Goal: Information Seeking & Learning: Understand process/instructions

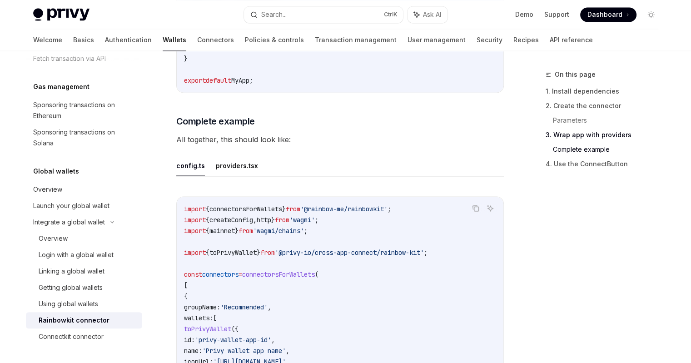
scroll to position [1696, 0]
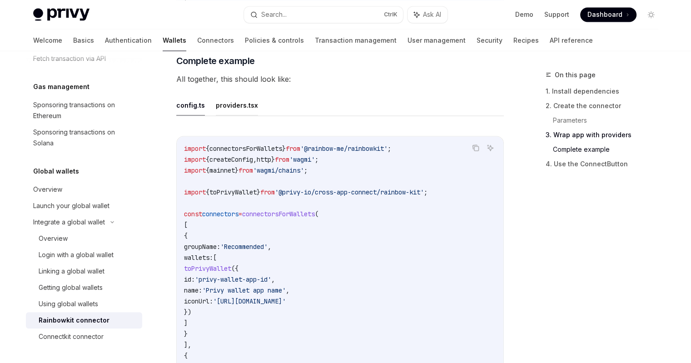
click at [237, 115] on button "providers.tsx" at bounding box center [237, 104] width 42 height 21
type textarea "*"
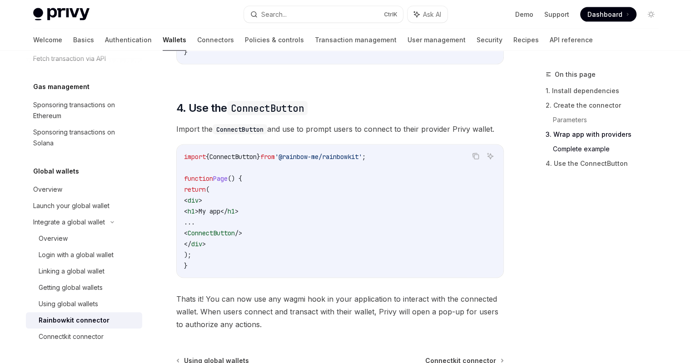
scroll to position [2115, 0]
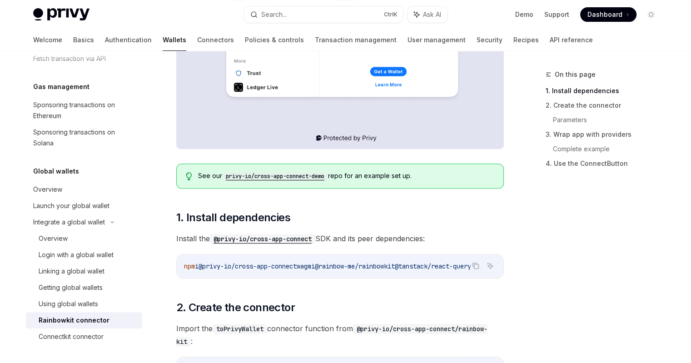
scroll to position [363, 0]
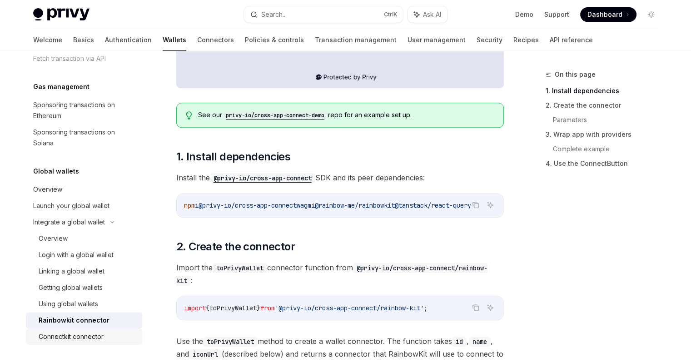
click at [82, 334] on div "Connectkit connector" at bounding box center [71, 336] width 65 height 11
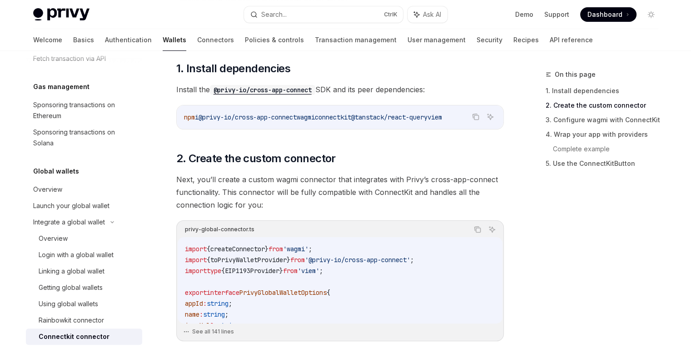
scroll to position [363, 0]
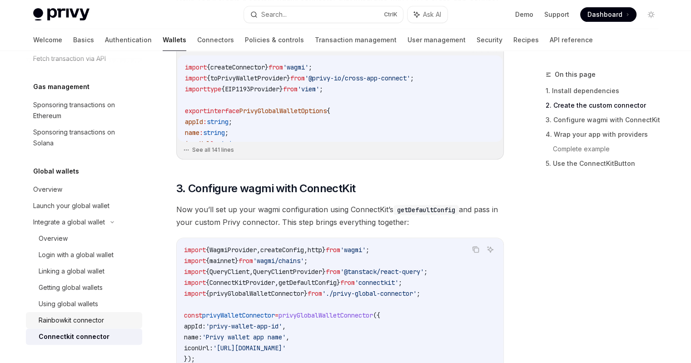
click at [75, 321] on div "Rainbowkit connector" at bounding box center [71, 320] width 65 height 11
type textarea "*"
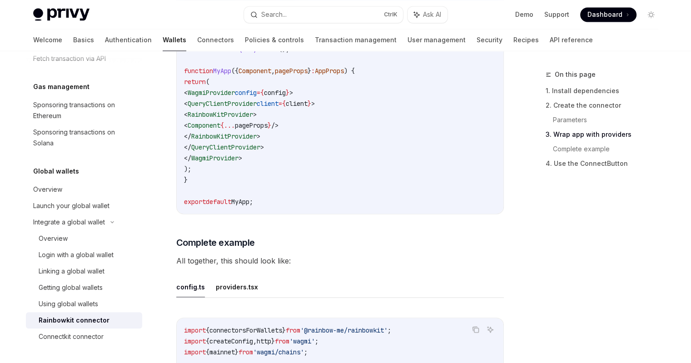
scroll to position [1393, 0]
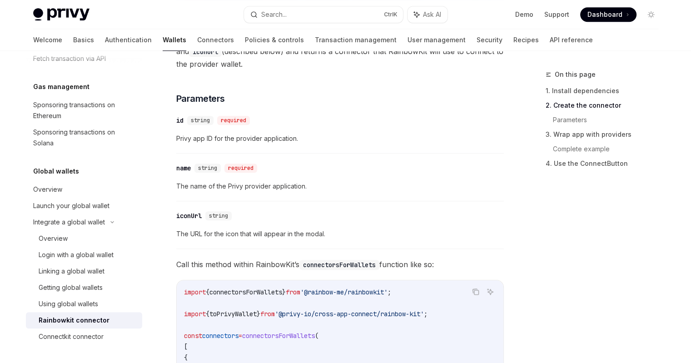
scroll to position [424, 0]
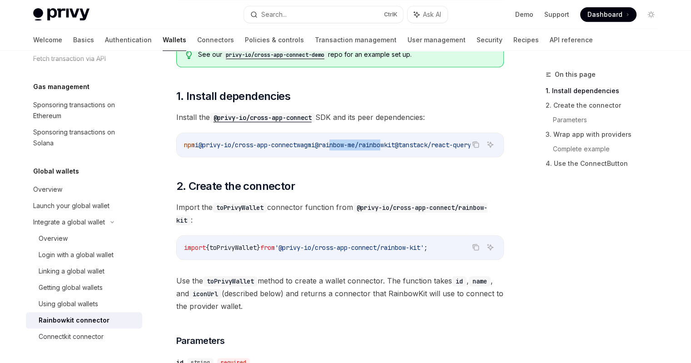
drag, startPoint x: 347, startPoint y: 155, endPoint x: 406, endPoint y: 155, distance: 58.6
click at [406, 155] on div "npm i @privy-io/cross-app-connect wagmi @rainbow-me/rainbowkit @tanstack/react-…" at bounding box center [340, 145] width 327 height 24
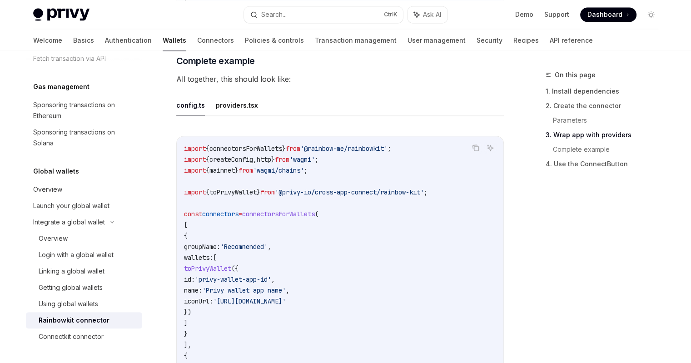
scroll to position [1635, 0]
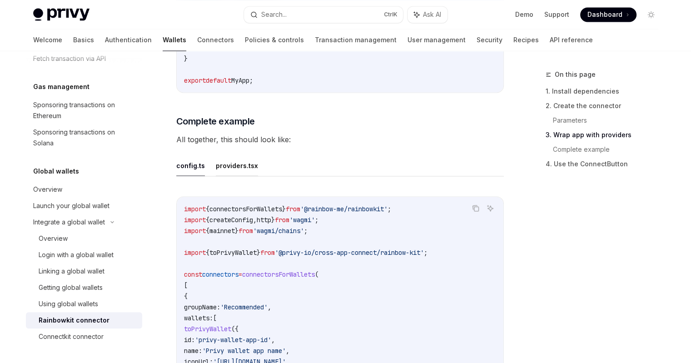
click at [231, 176] on button "providers.tsx" at bounding box center [237, 164] width 42 height 21
type textarea "*"
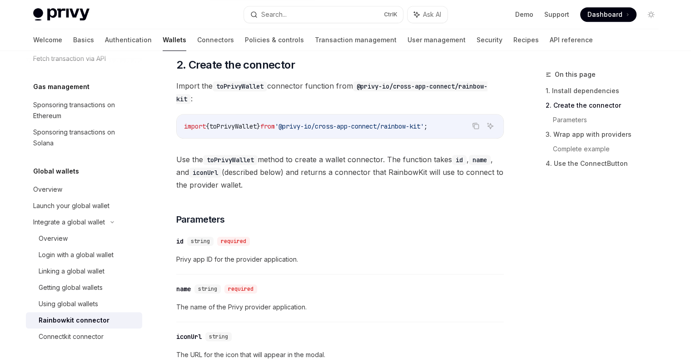
scroll to position [666, 0]
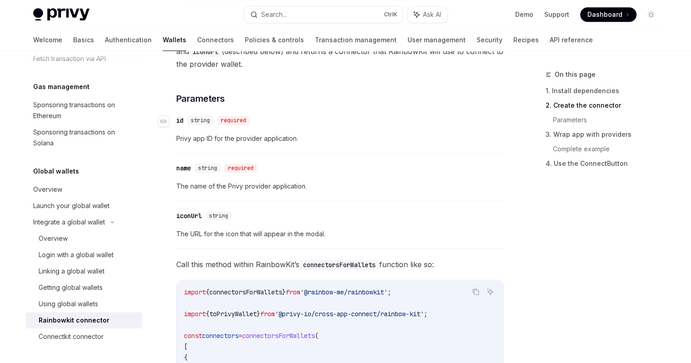
click at [199, 124] on span "string" at bounding box center [200, 120] width 19 height 7
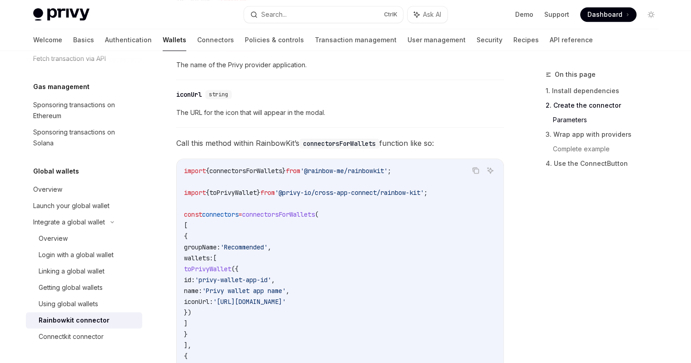
scroll to position [848, 0]
